Goal: Navigation & Orientation: Locate item on page

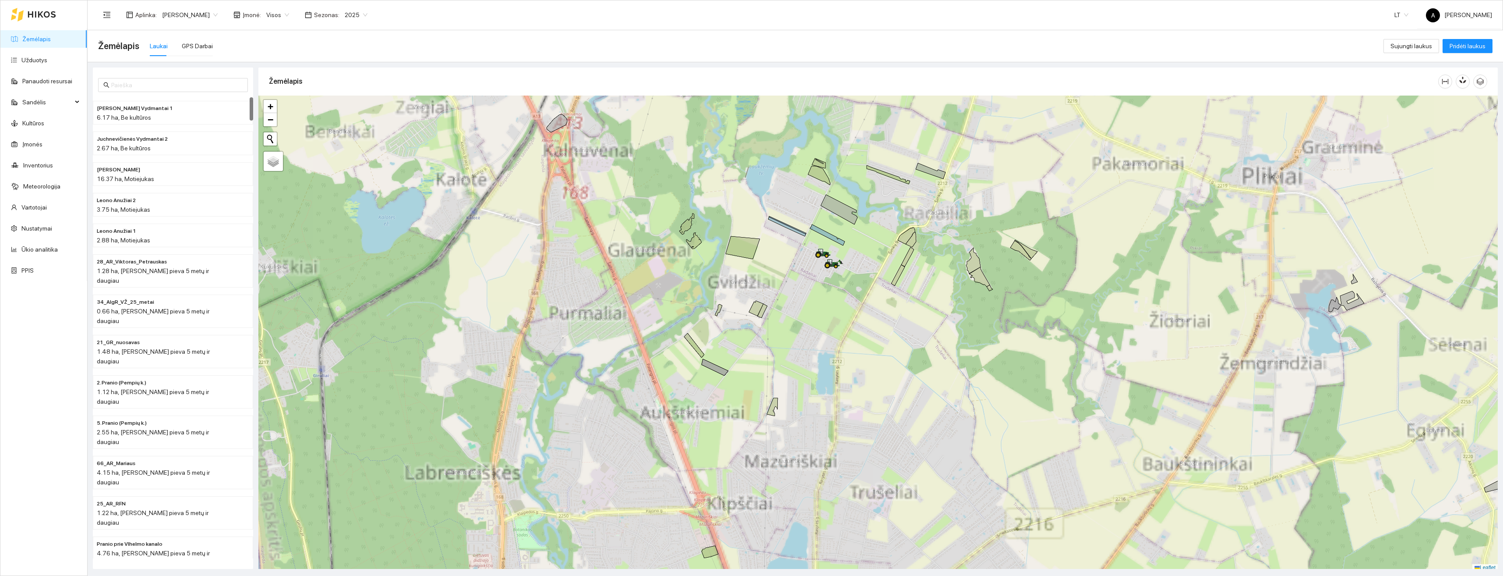
scroll to position [3, 0]
drag, startPoint x: 769, startPoint y: 332, endPoint x: 841, endPoint y: 394, distance: 94.4
click at [838, 403] on div "+ − Nieko nerasta. Bandykite dar kartą. Žemėlapis Palydovas Leaflet" at bounding box center [878, 331] width 1240 height 476
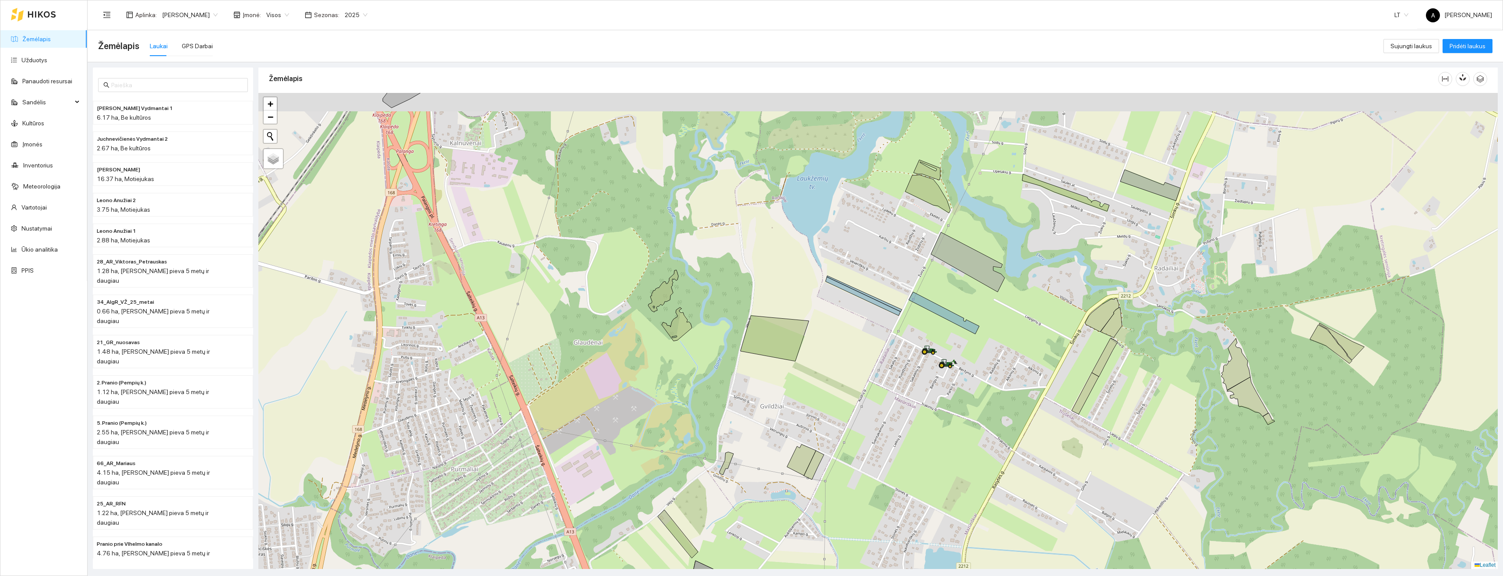
drag, startPoint x: 856, startPoint y: 279, endPoint x: 937, endPoint y: 330, distance: 96.3
click at [937, 330] on div "+ − Nieko nerasta. Bandykite dar kartą. Žemėlapis Palydovas Leaflet" at bounding box center [878, 331] width 1240 height 476
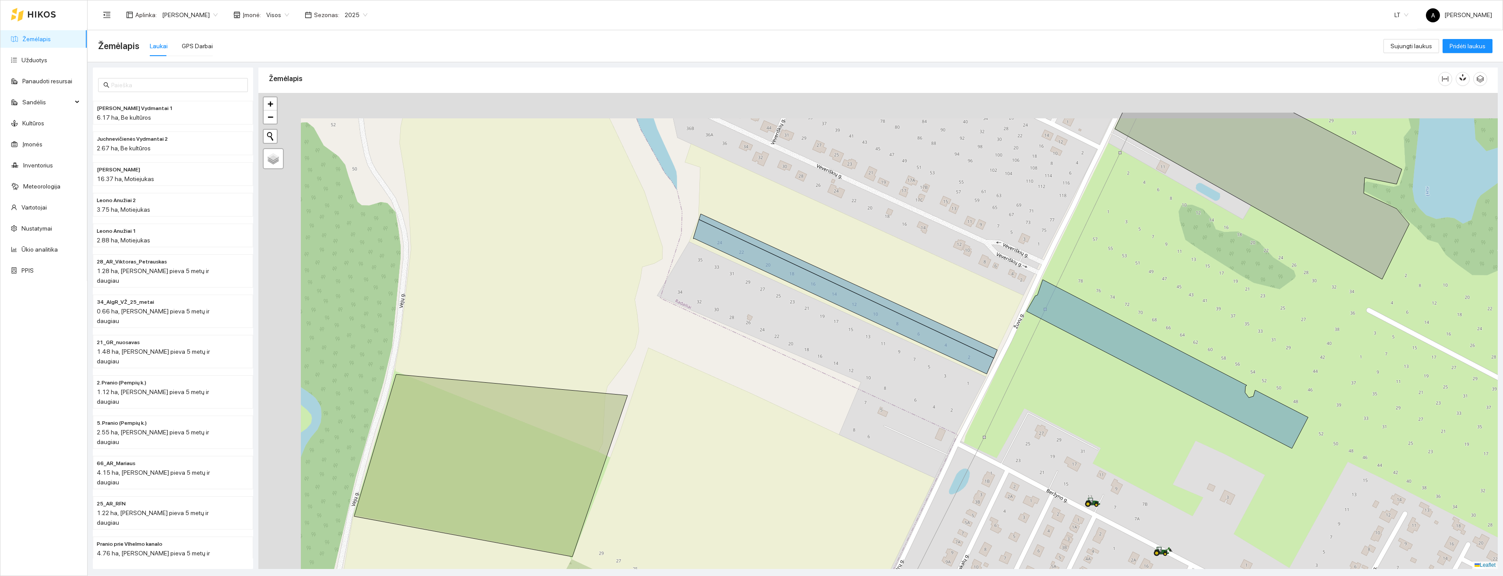
drag, startPoint x: 995, startPoint y: 348, endPoint x: 1032, endPoint y: 371, distance: 43.7
click at [1032, 371] on div "+ − Nieko nerasta. Bandykite dar kartą. Žemėlapis Palydovas Leaflet" at bounding box center [878, 331] width 1240 height 476
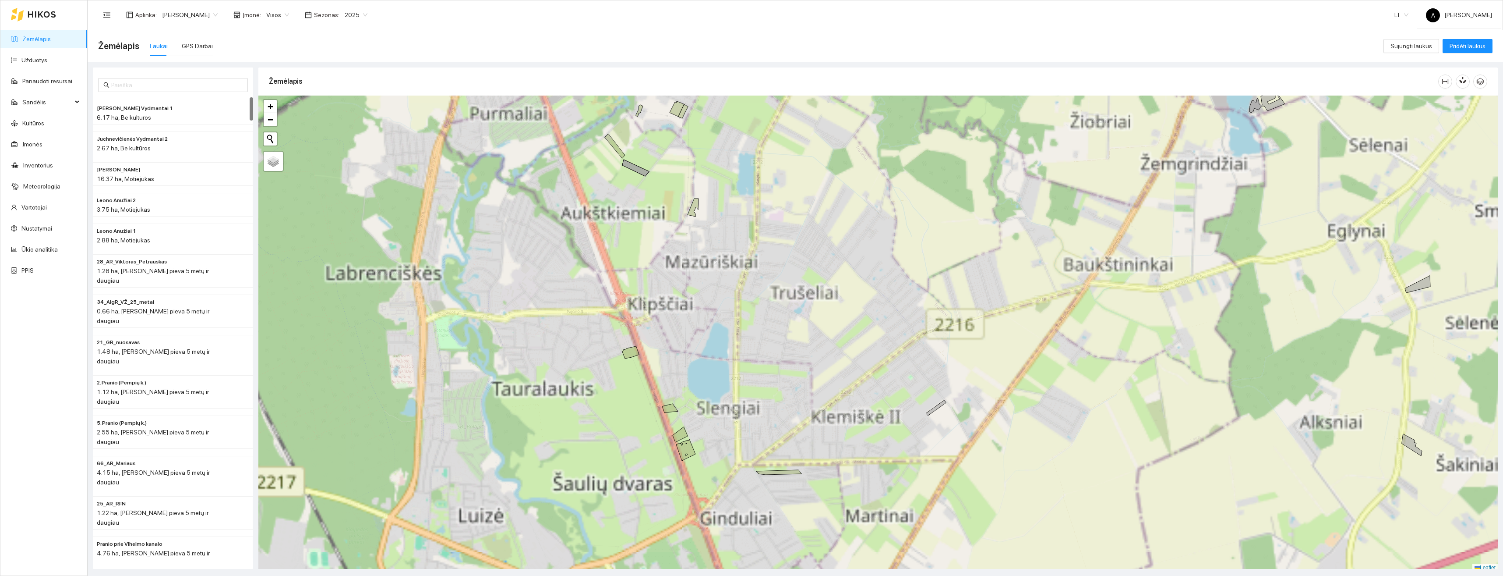
scroll to position [3, 0]
drag, startPoint x: 718, startPoint y: 333, endPoint x: 768, endPoint y: 456, distance: 132.0
click at [769, 467] on div "+ − Nieko nerasta. Bandykite dar kartą. Žemėlapis Palydovas Leaflet" at bounding box center [878, 331] width 1240 height 476
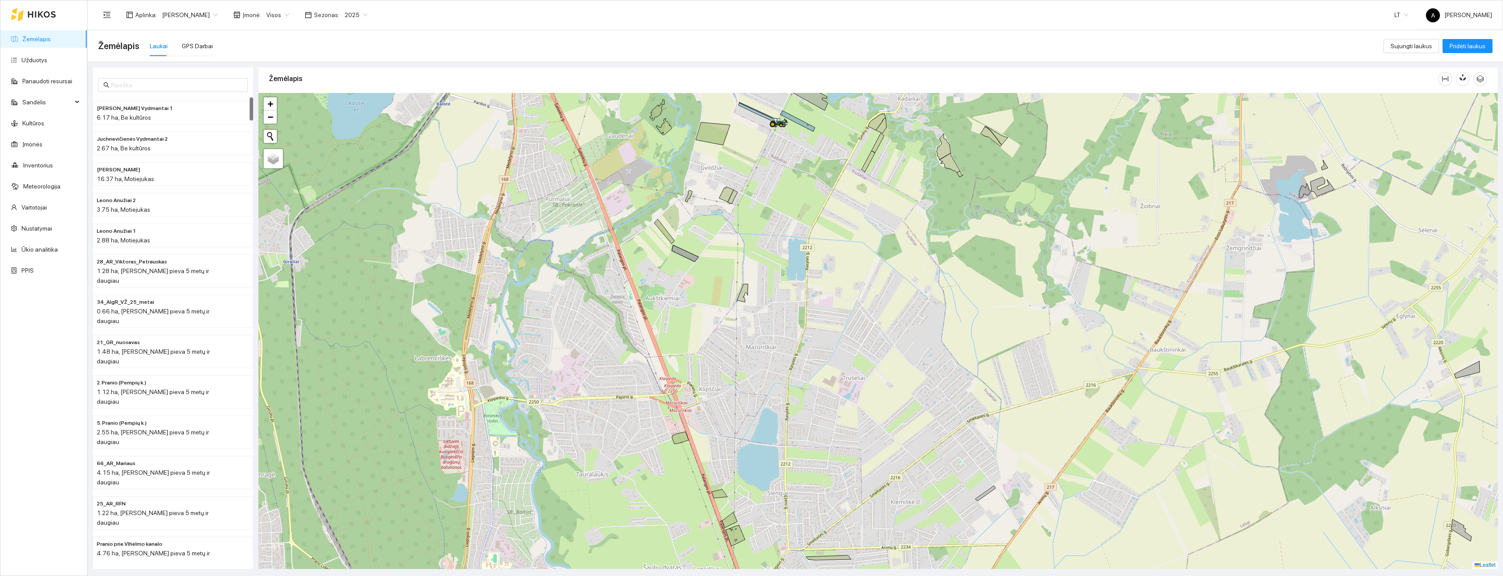
drag, startPoint x: 767, startPoint y: 190, endPoint x: 808, endPoint y: 329, distance: 145.3
click at [806, 361] on div "+ − Nieko nerasta. Bandykite dar kartą. Žemėlapis Palydovas Leaflet" at bounding box center [878, 331] width 1240 height 476
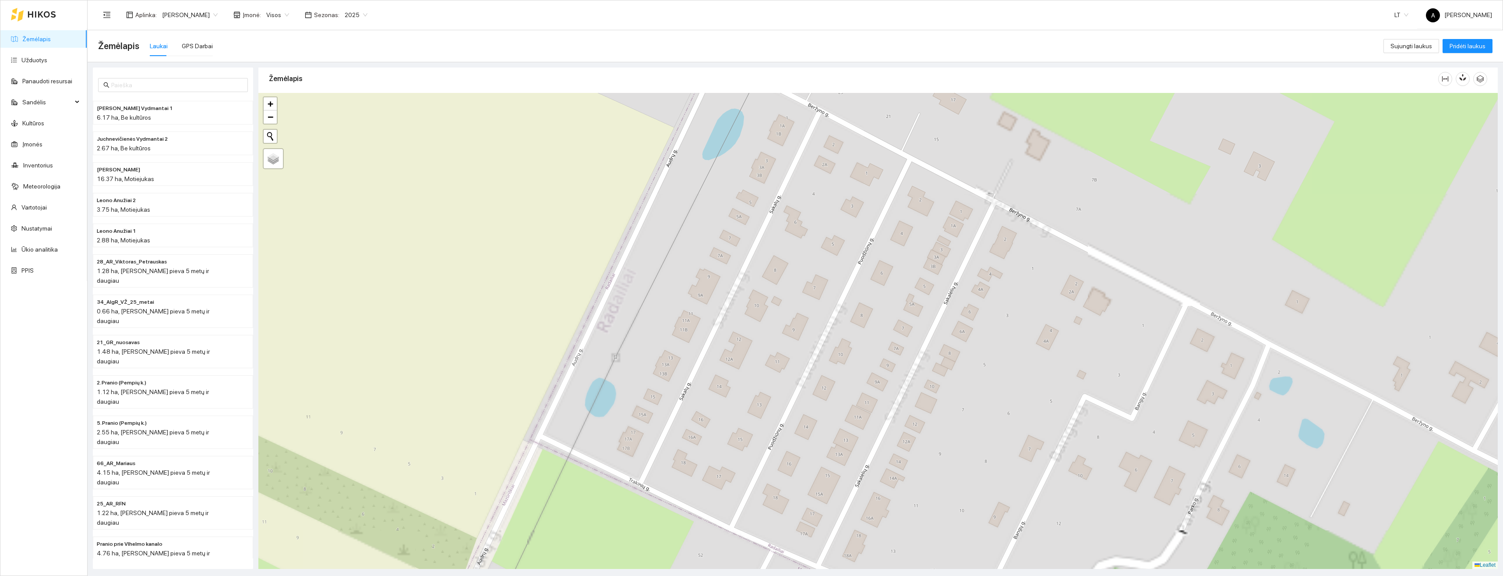
drag, startPoint x: 816, startPoint y: 234, endPoint x: 859, endPoint y: 462, distance: 231.3
click at [865, 483] on div "+ − Nieko nerasta. Bandykite dar kartą. Žemėlapis Palydovas Leaflet" at bounding box center [878, 331] width 1240 height 476
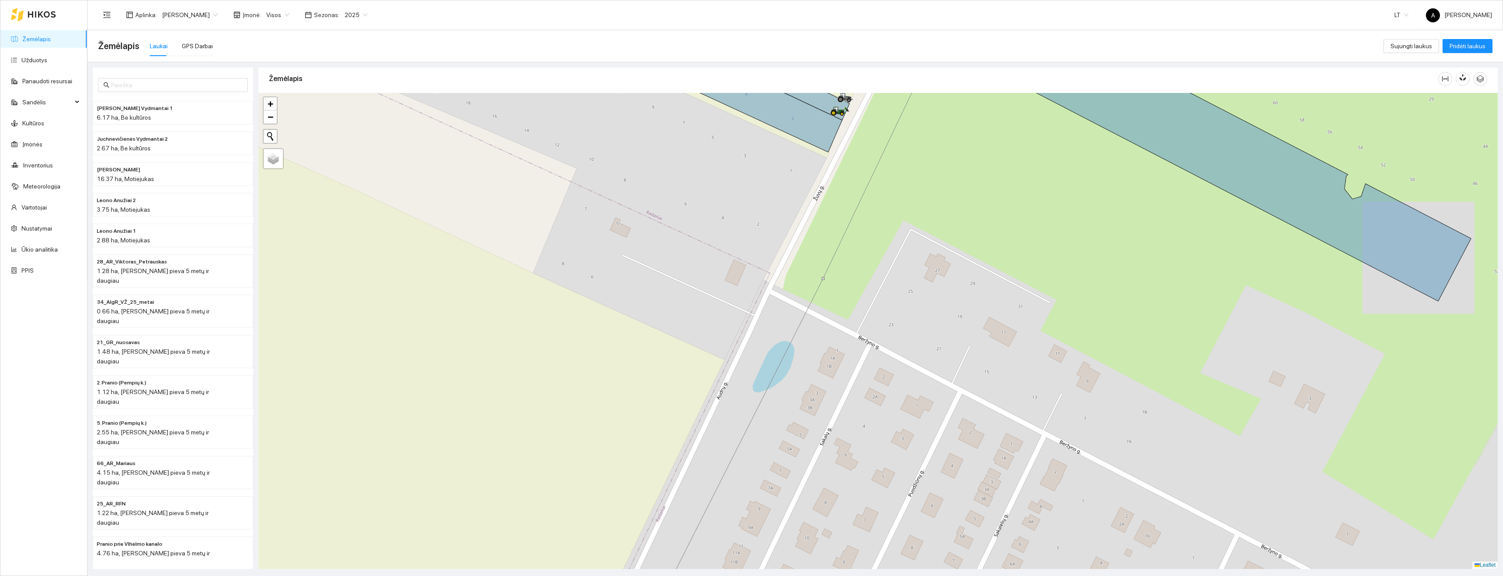
drag, startPoint x: 850, startPoint y: 223, endPoint x: 882, endPoint y: 326, distance: 107.8
click at [882, 326] on div "+ − Nieko nerasta. Bandykite dar kartą. Žemėlapis Palydovas Leaflet" at bounding box center [878, 331] width 1240 height 476
